Goal: Navigation & Orientation: Find specific page/section

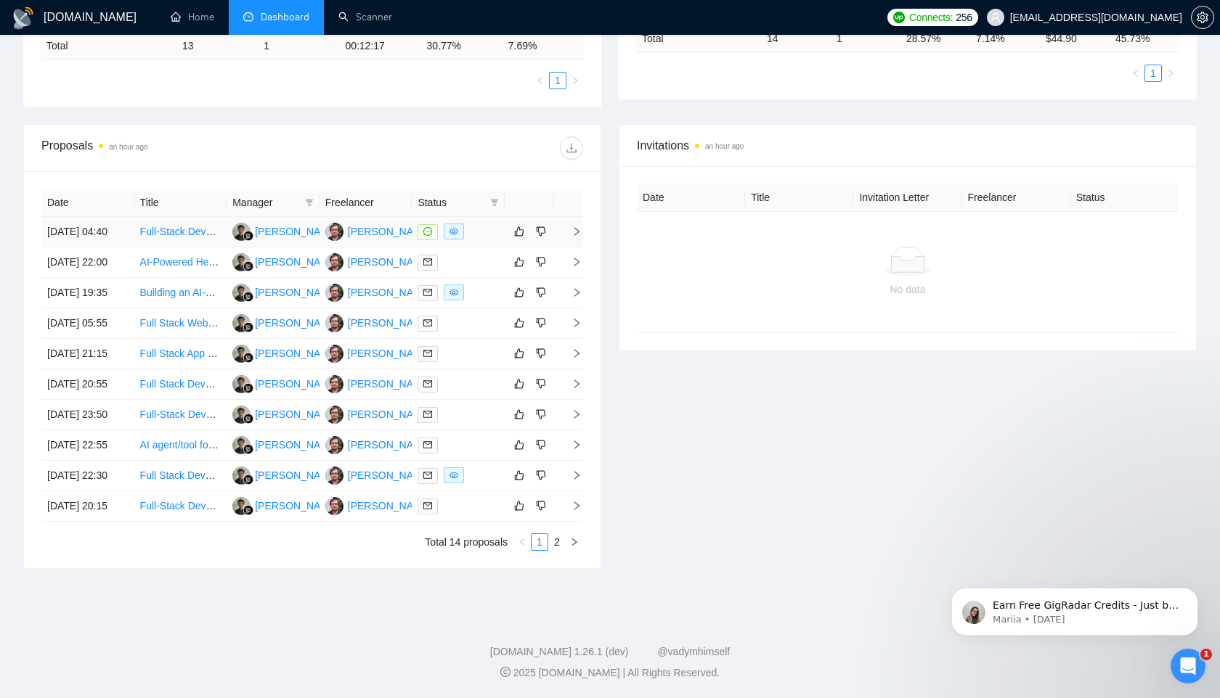
scroll to position [484, 0]
click at [554, 537] on link "2" at bounding box center [557, 542] width 16 height 16
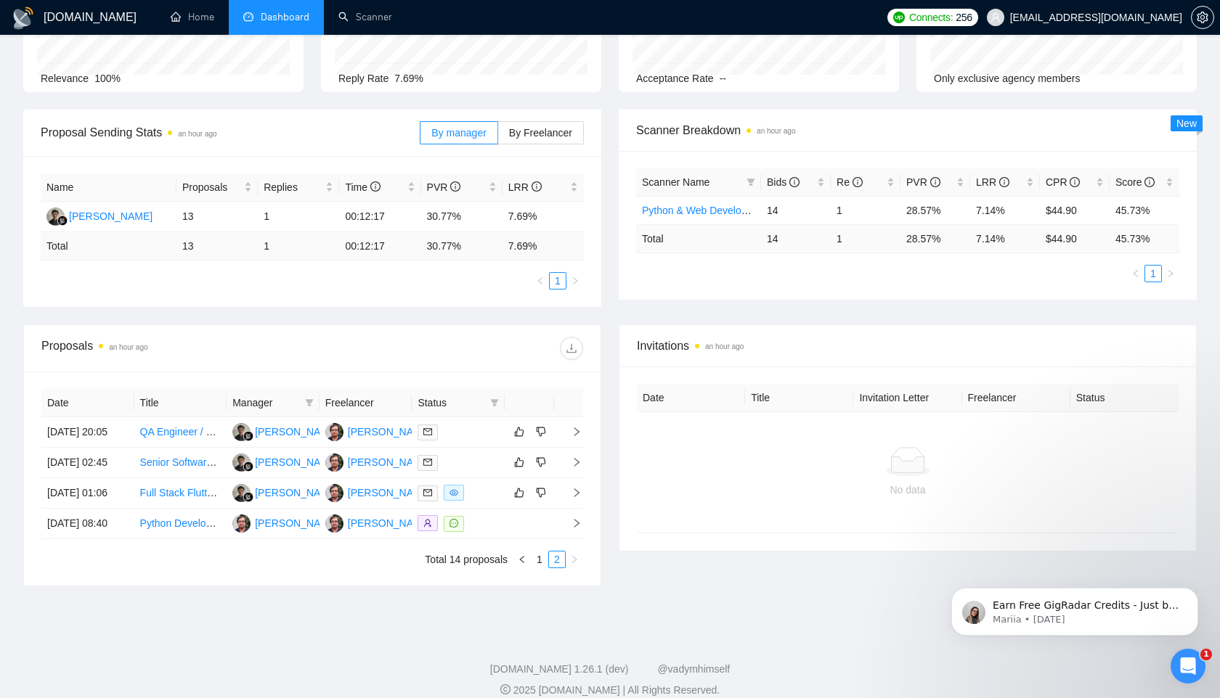
scroll to position [218, 0]
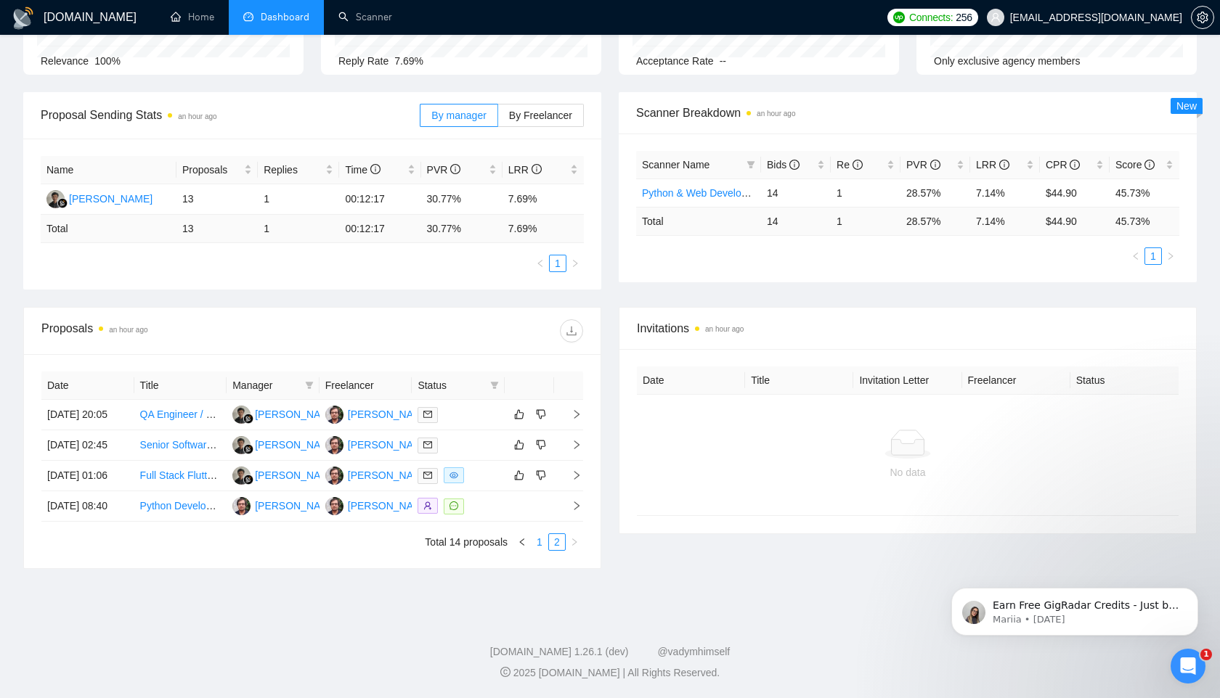
click at [540, 542] on link "1" at bounding box center [539, 542] width 16 height 16
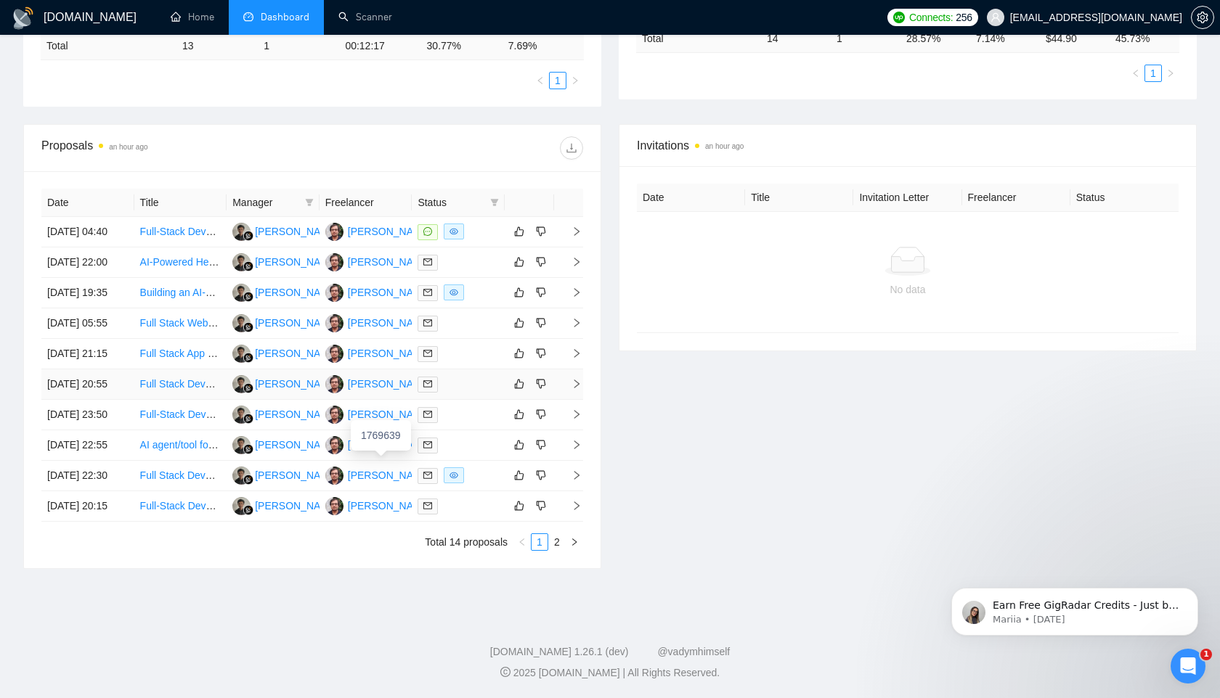
scroll to position [0, 0]
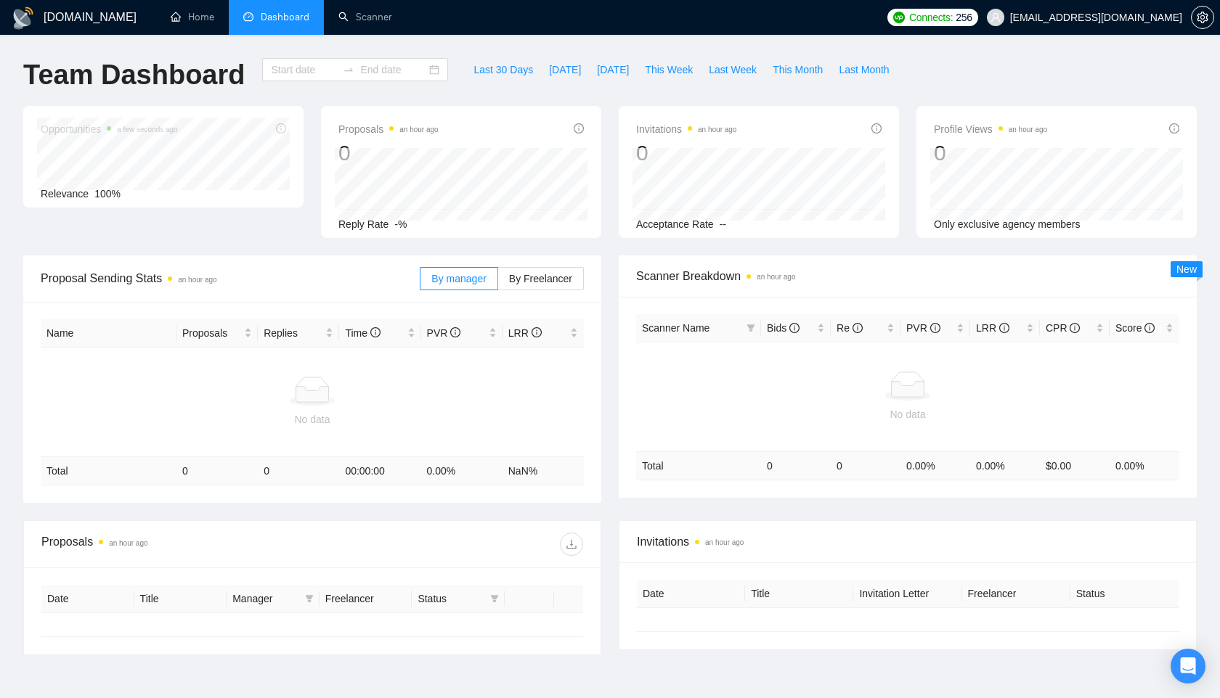
type input "[DATE]"
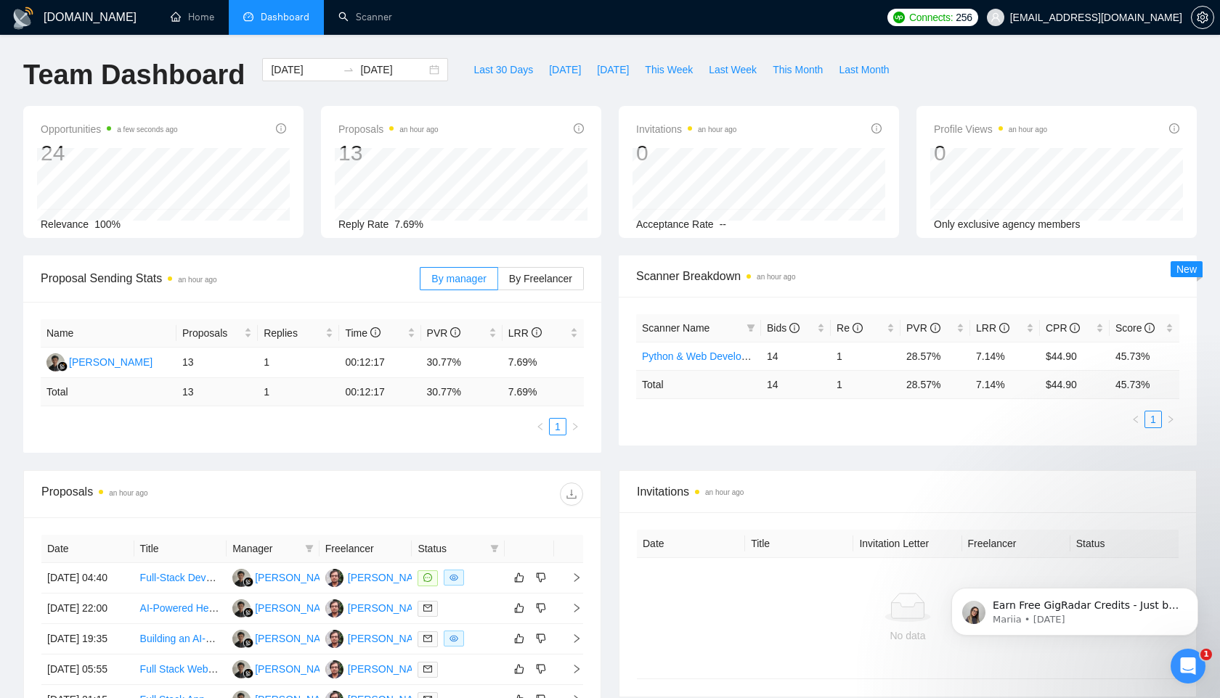
click at [953, 14] on span "Connects:" at bounding box center [931, 17] width 44 height 16
click at [847, 15] on ul "Home Dashboard Scanner" at bounding box center [515, 17] width 728 height 35
